Goal: Check status: Check status

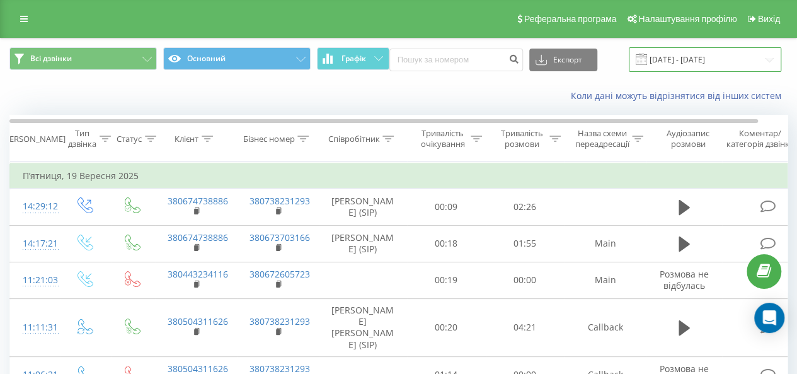
click at [758, 60] on input "[DATE] - [DATE]" at bounding box center [705, 59] width 153 height 25
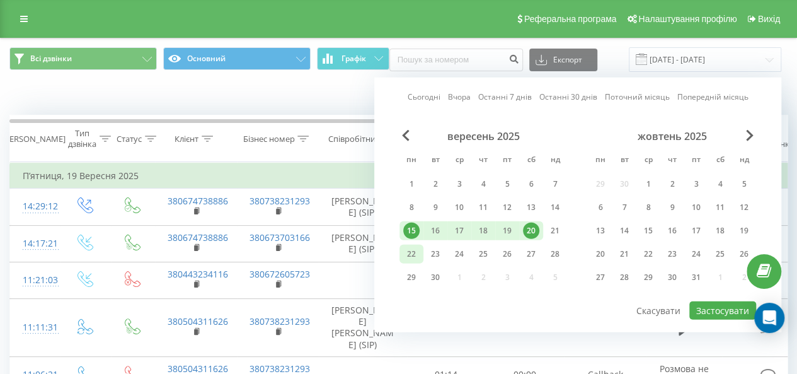
click at [416, 253] on div "22" at bounding box center [411, 254] width 16 height 16
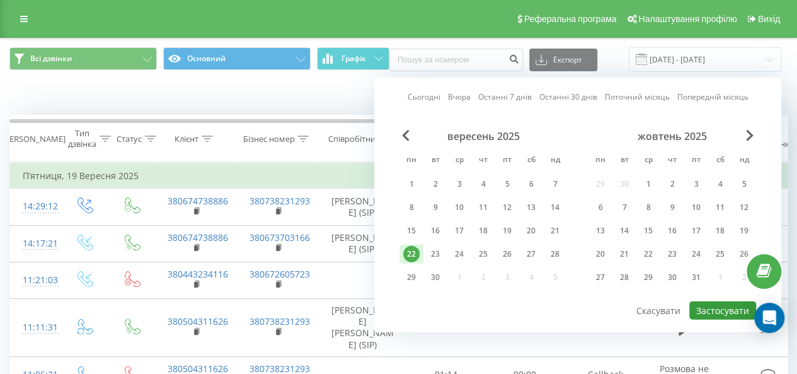
click at [711, 308] on button "Застосувати" at bounding box center [722, 310] width 67 height 18
type input "22.09.2025 - 22.09.2025"
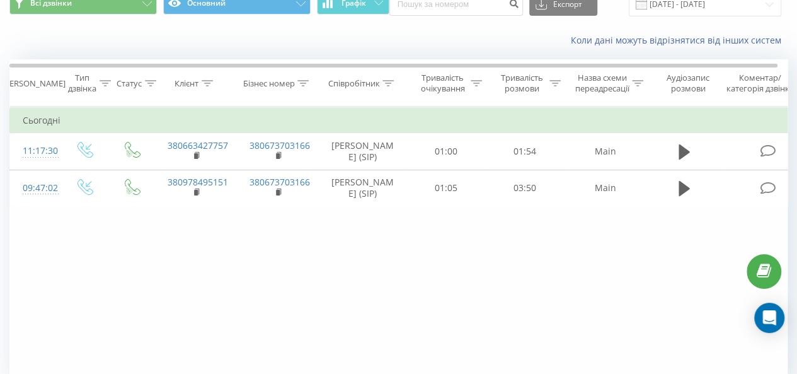
scroll to position [118, 0]
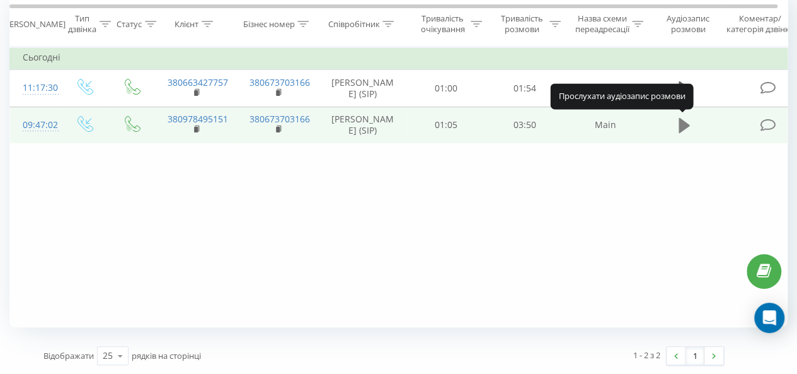
click at [682, 127] on icon at bounding box center [684, 125] width 11 height 15
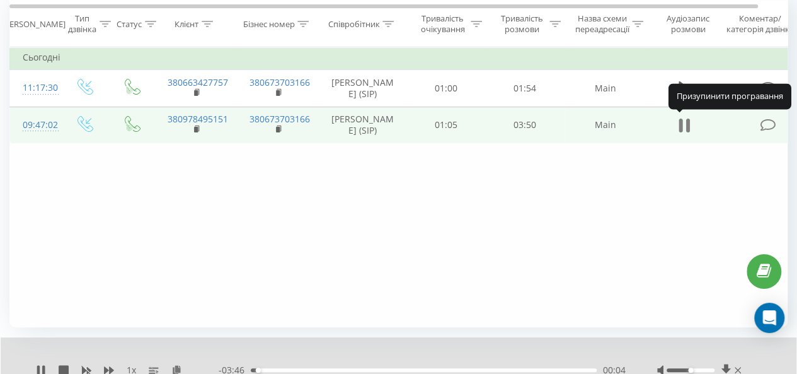
click at [685, 124] on icon at bounding box center [684, 126] width 11 height 18
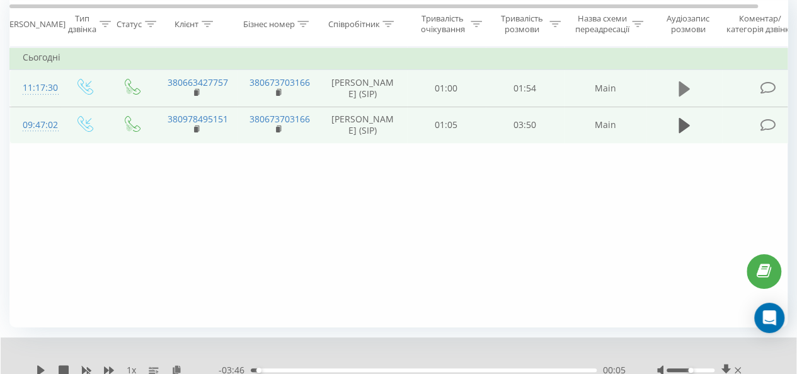
click at [684, 86] on icon at bounding box center [684, 88] width 11 height 15
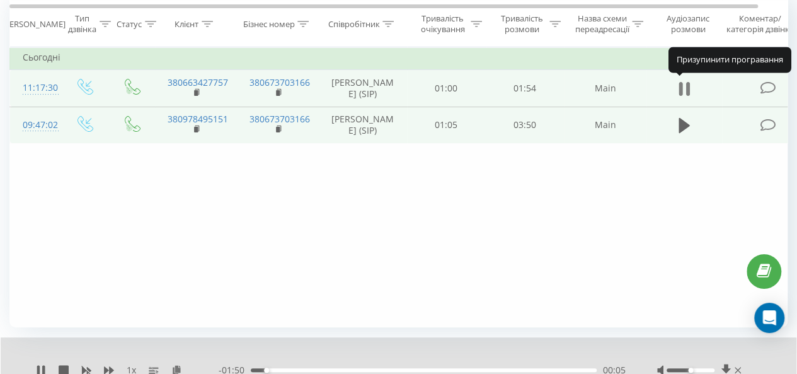
click at [684, 86] on icon at bounding box center [684, 89] width 11 height 18
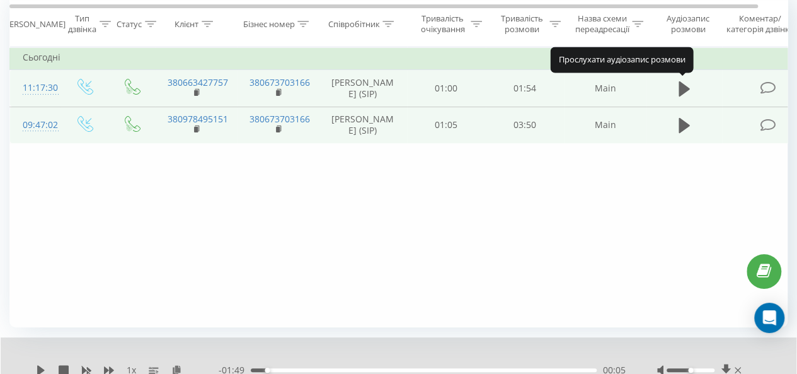
click at [684, 86] on icon at bounding box center [684, 88] width 11 height 15
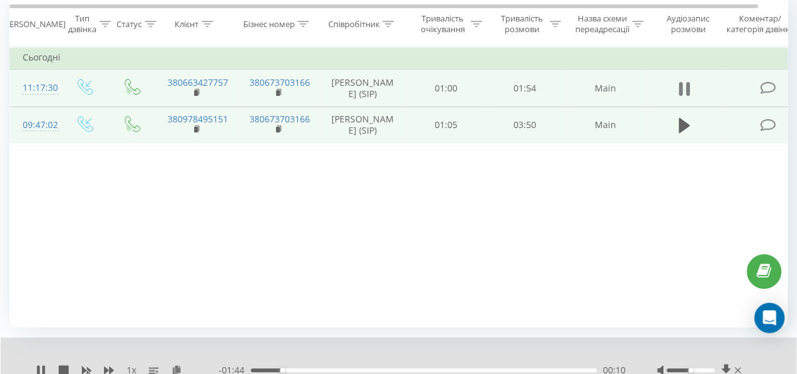
click at [675, 85] on button at bounding box center [684, 88] width 19 height 19
